Goal: Task Accomplishment & Management: Use online tool/utility

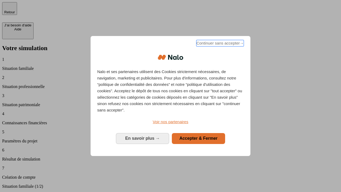
click at [220, 44] on span "Continuer sans accepter →" at bounding box center [219, 43] width 47 height 6
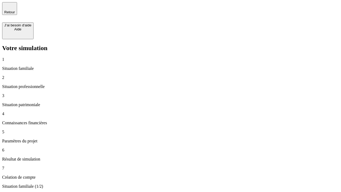
type input "30 000"
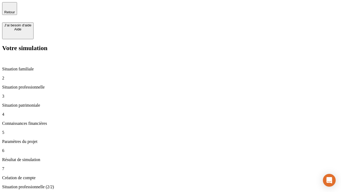
type input "40 000"
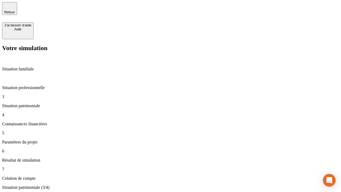
type input "1 100"
type input "20"
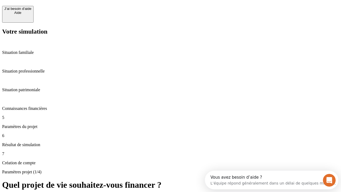
scroll to position [5, 0]
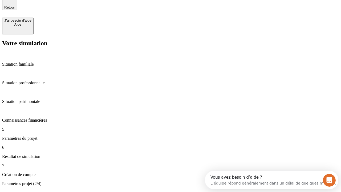
type input "40"
type input "62"
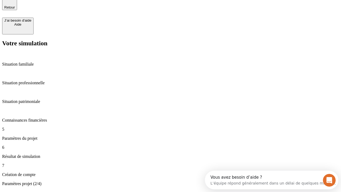
type input "50 000"
type input "640"
